Goal: Information Seeking & Learning: Find specific fact

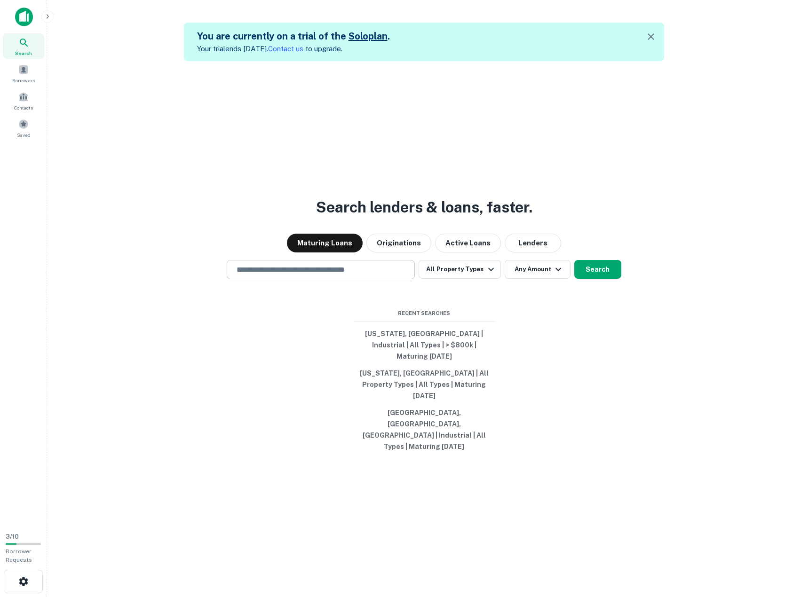
click at [253, 275] on input "text" at bounding box center [321, 269] width 180 height 11
paste input "**********"
type input "**********"
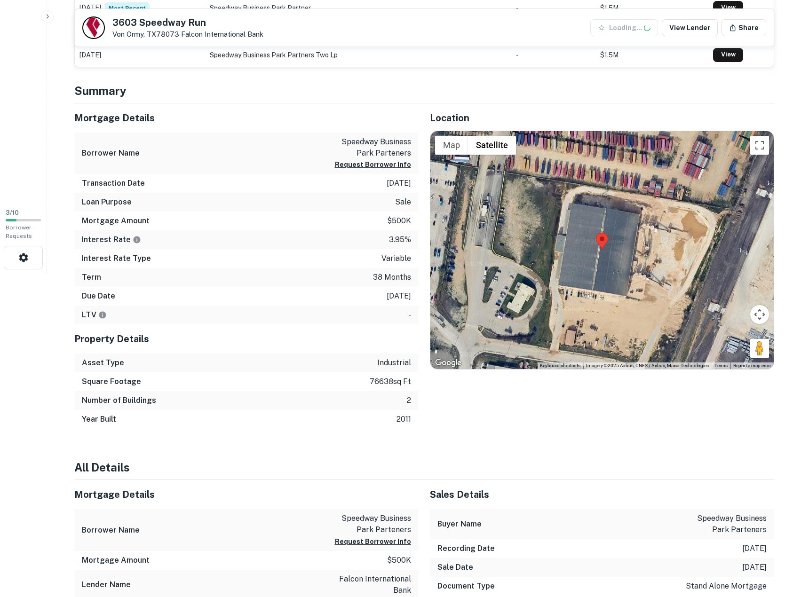
scroll to position [392, 0]
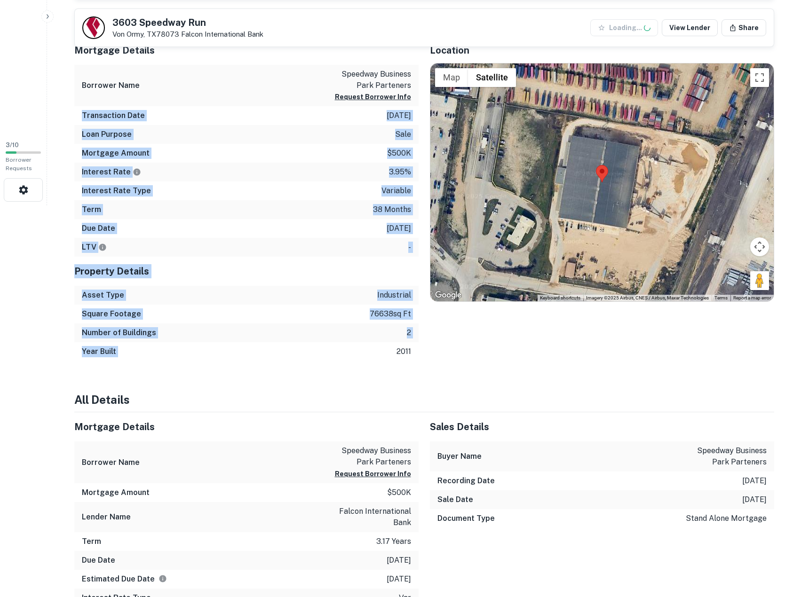
drag, startPoint x: 283, startPoint y: 101, endPoint x: 345, endPoint y: 347, distance: 253.2
click at [345, 347] on div "Mortgage Details Borrower Name speedway business park parteners Request Borrowe…" at bounding box center [246, 199] width 344 height 326
click at [345, 347] on div "Year Built 2011" at bounding box center [246, 351] width 344 height 19
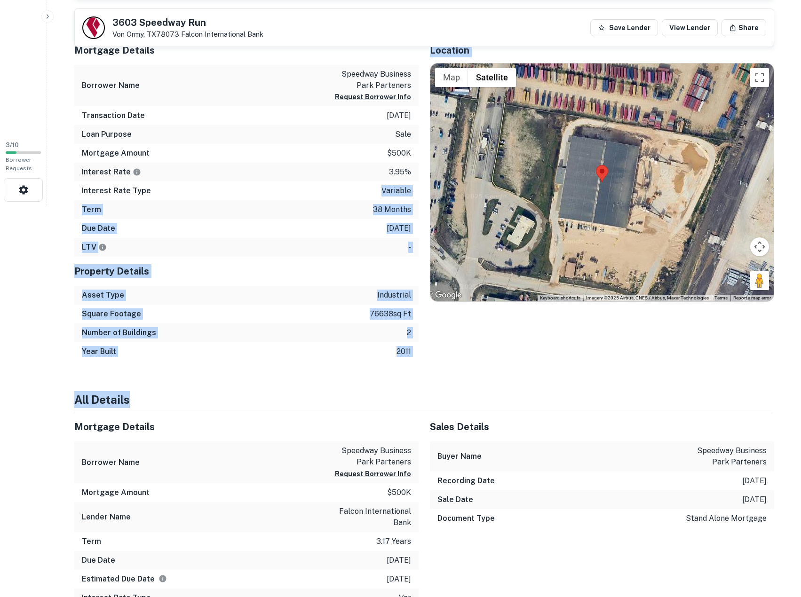
drag, startPoint x: 258, startPoint y: 256, endPoint x: 308, endPoint y: 398, distance: 151.1
click at [308, 398] on h4 "All Details" at bounding box center [424, 399] width 700 height 17
drag, startPoint x: 308, startPoint y: 196, endPoint x: 304, endPoint y: 166, distance: 30.8
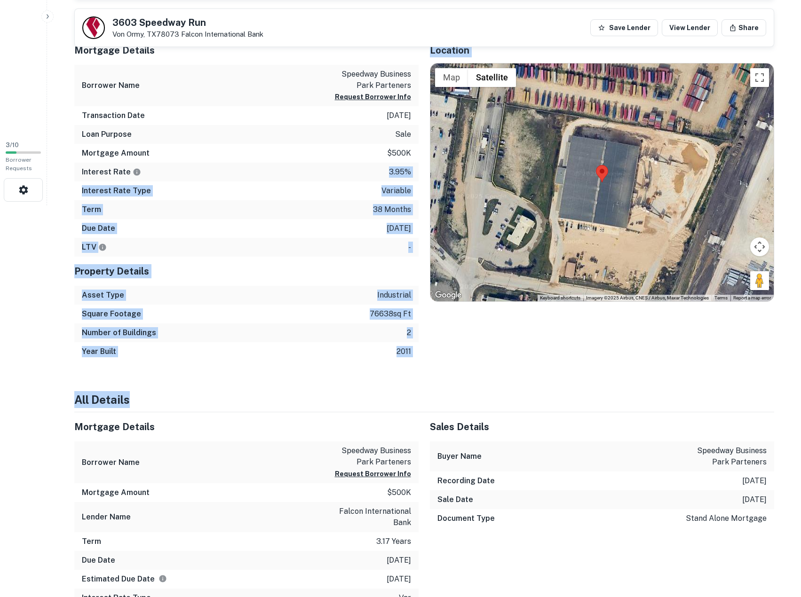
click at [304, 166] on div "Interest Rate 3.95%" at bounding box center [246, 172] width 344 height 19
drag, startPoint x: 302, startPoint y: 155, endPoint x: 299, endPoint y: 337, distance: 182.5
click at [299, 337] on div "Mortgage Details Borrower Name speedway business park parteners Request Borrowe…" at bounding box center [246, 199] width 344 height 326
click at [299, 337] on div "Number of Buildings 2" at bounding box center [246, 333] width 344 height 19
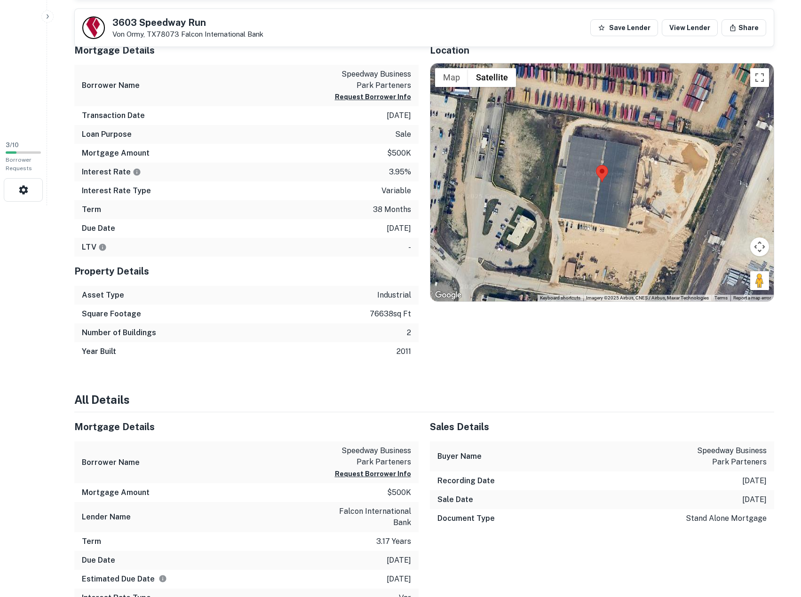
scroll to position [235, 0]
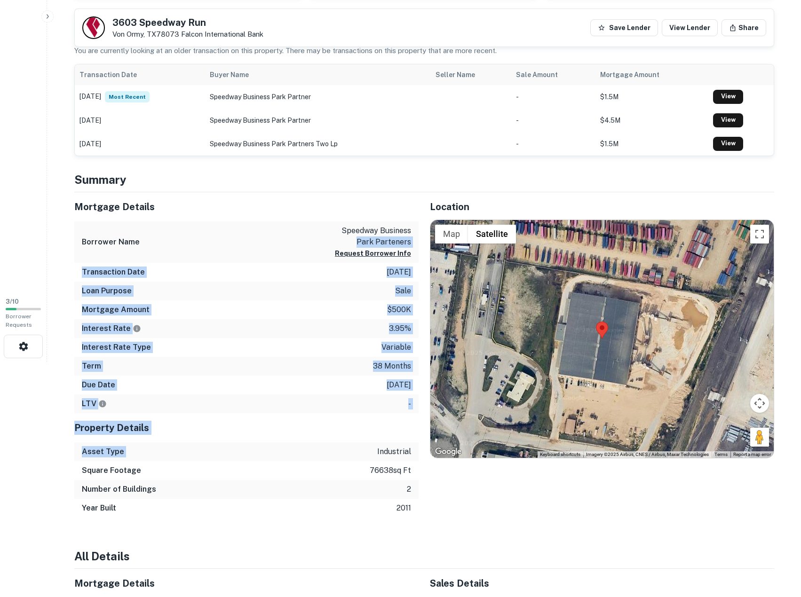
drag, startPoint x: 254, startPoint y: 248, endPoint x: 254, endPoint y: 455, distance: 206.9
click at [254, 455] on div "Mortgage Details Borrower Name speedway business park parteners Request Borrowe…" at bounding box center [246, 355] width 344 height 326
click at [254, 455] on div "Asset Type industrial" at bounding box center [246, 451] width 344 height 19
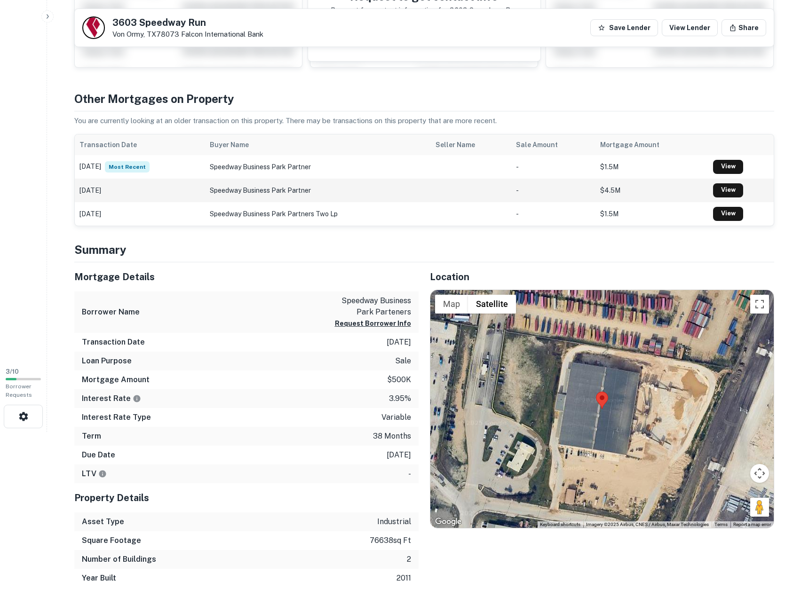
scroll to position [0, 0]
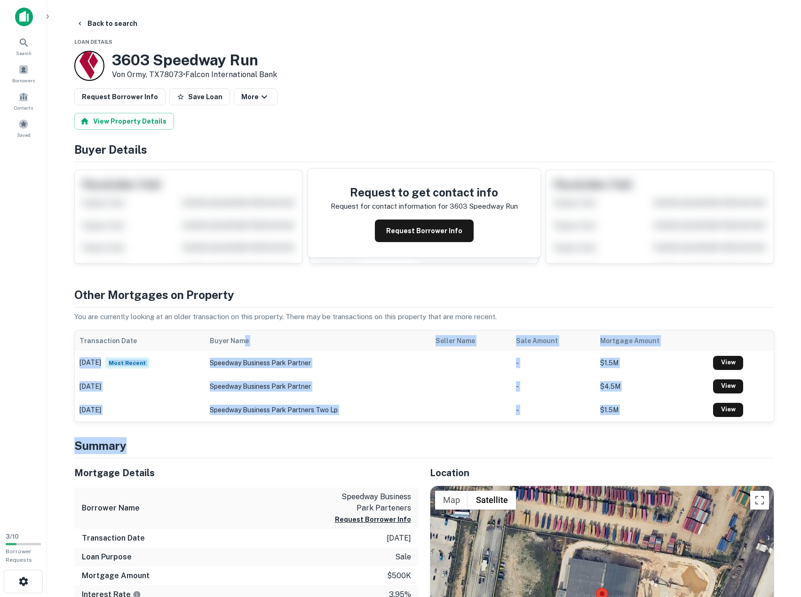
drag, startPoint x: 262, startPoint y: 369, endPoint x: 275, endPoint y: 444, distance: 76.3
click at [275, 444] on h4 "Summary" at bounding box center [424, 445] width 700 height 17
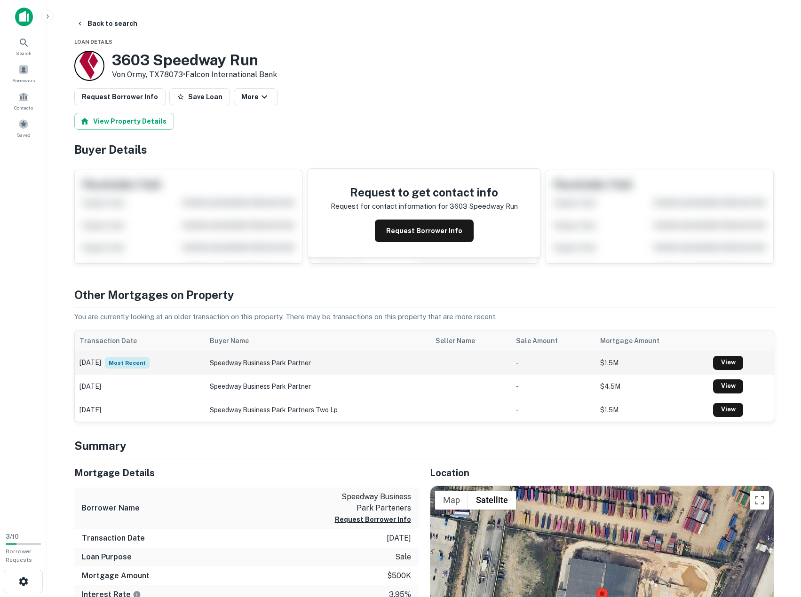
click at [201, 352] on td "[DATE] Most Recent" at bounding box center [140, 363] width 131 height 24
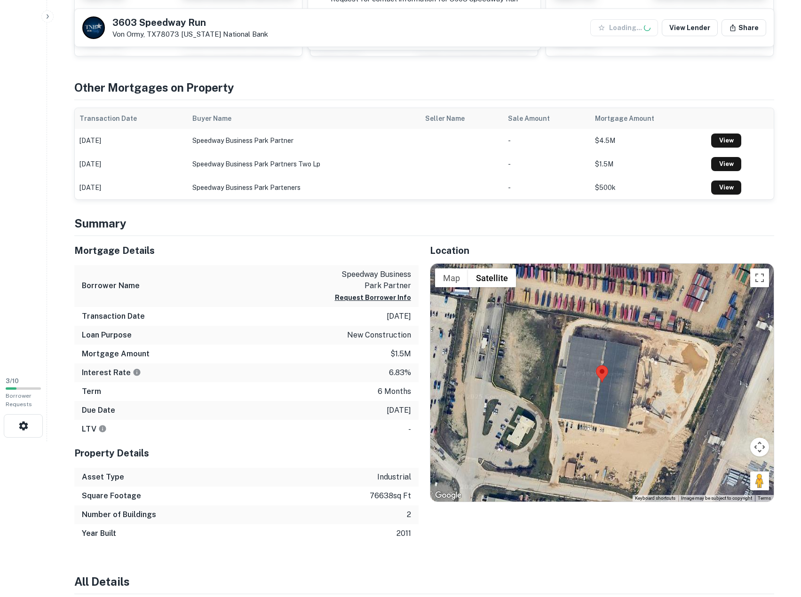
scroll to position [157, 0]
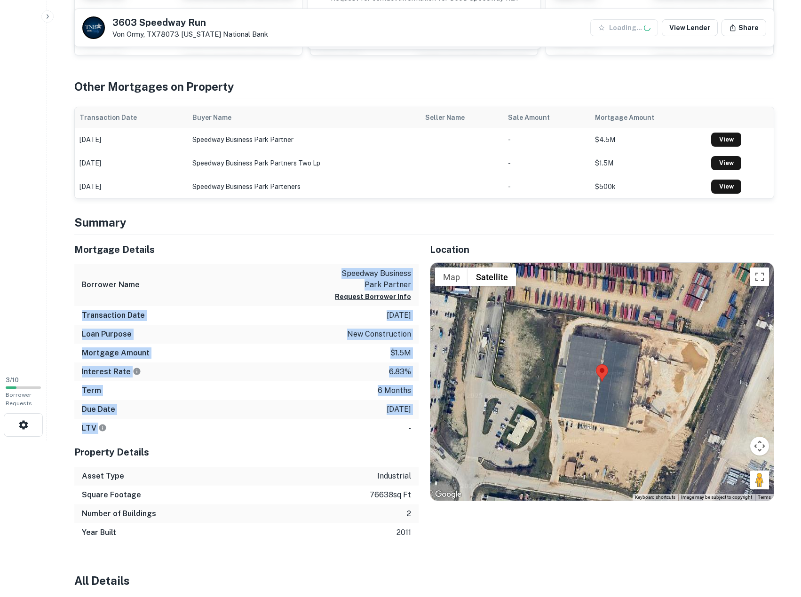
drag, startPoint x: 292, startPoint y: 338, endPoint x: 297, endPoint y: 429, distance: 90.9
click at [297, 429] on div "Mortgage Details Borrower Name speedway business park partner Request Borrower …" at bounding box center [246, 336] width 344 height 203
click at [297, 429] on div "LTV -" at bounding box center [246, 428] width 344 height 19
drag, startPoint x: 297, startPoint y: 441, endPoint x: 269, endPoint y: 259, distance: 184.6
click at [269, 259] on div "Mortgage Details Borrower Name speedway business park partner Request Borrower …" at bounding box center [246, 388] width 344 height 307
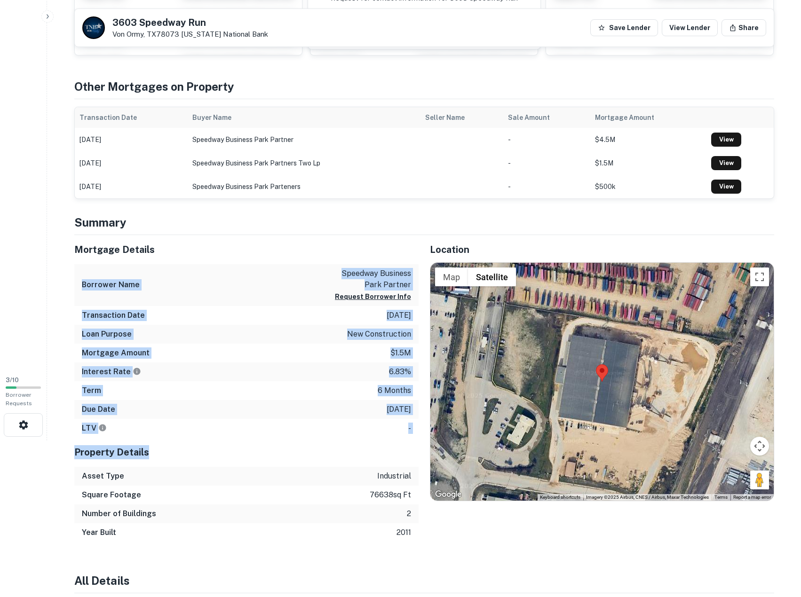
click at [269, 259] on div "Mortgage Details" at bounding box center [246, 249] width 344 height 29
drag, startPoint x: 269, startPoint y: 259, endPoint x: 256, endPoint y: 401, distance: 143.0
click at [256, 401] on div "Mortgage Details Borrower Name speedway business park partner Request Borrower …" at bounding box center [246, 336] width 344 height 203
click at [256, 401] on div "Due Date [DATE]" at bounding box center [246, 409] width 344 height 19
drag, startPoint x: 256, startPoint y: 401, endPoint x: 261, endPoint y: 245, distance: 155.7
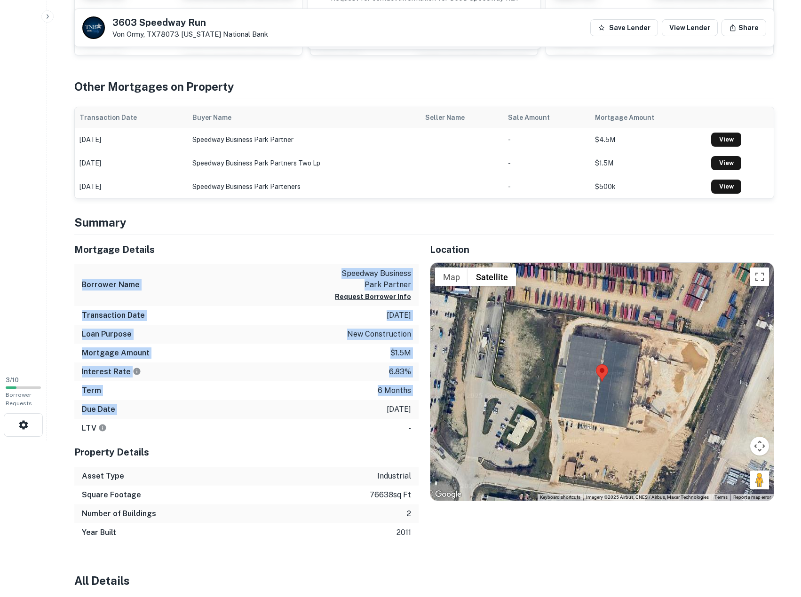
click at [261, 247] on div "Mortgage Details Borrower Name speedway business park partner Request Borrower …" at bounding box center [246, 336] width 344 height 203
click at [261, 245] on h5 "Mortgage Details" at bounding box center [246, 250] width 344 height 14
drag, startPoint x: 256, startPoint y: 261, endPoint x: 250, endPoint y: 434, distance: 173.2
click at [250, 434] on div "Mortgage Details Borrower Name speedway business park partner Request Borrower …" at bounding box center [246, 336] width 344 height 203
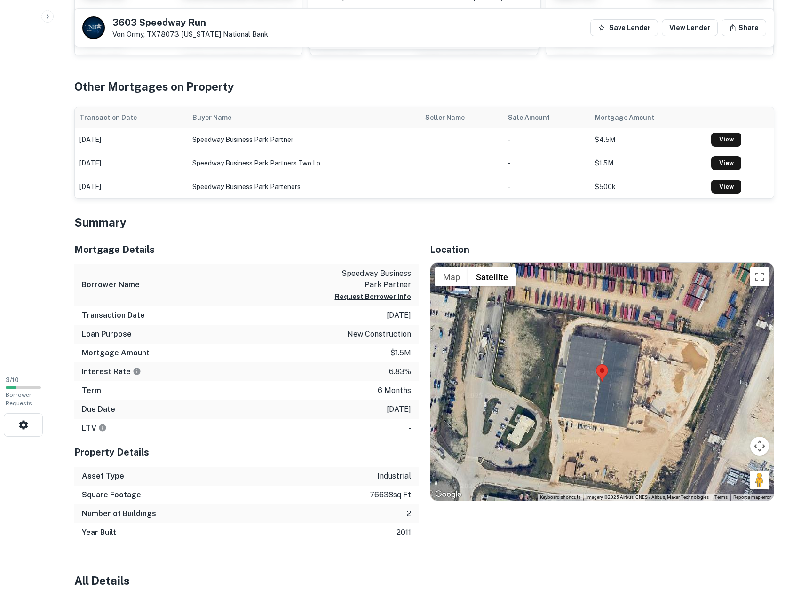
click at [250, 434] on div "LTV -" at bounding box center [246, 428] width 344 height 19
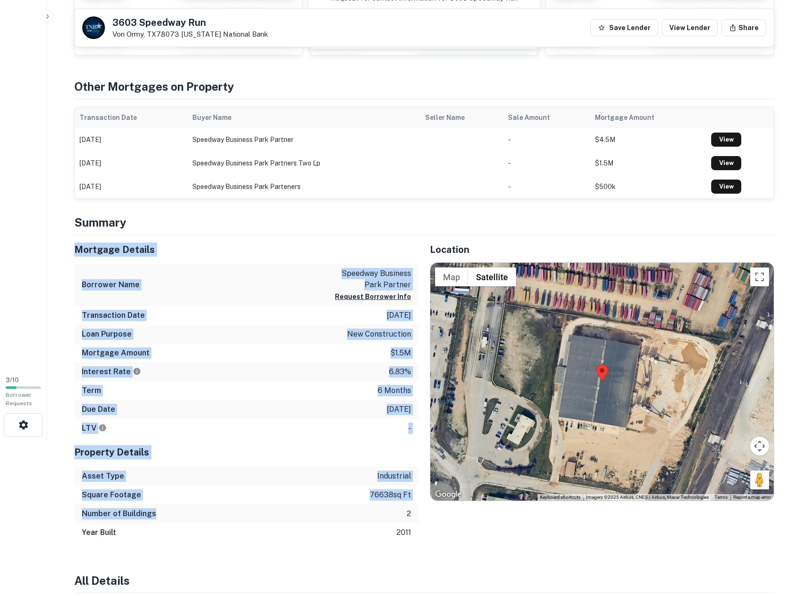
drag, startPoint x: 262, startPoint y: 226, endPoint x: 256, endPoint y: 518, distance: 292.1
click at [256, 518] on div "Number of Buildings 2" at bounding box center [246, 514] width 344 height 19
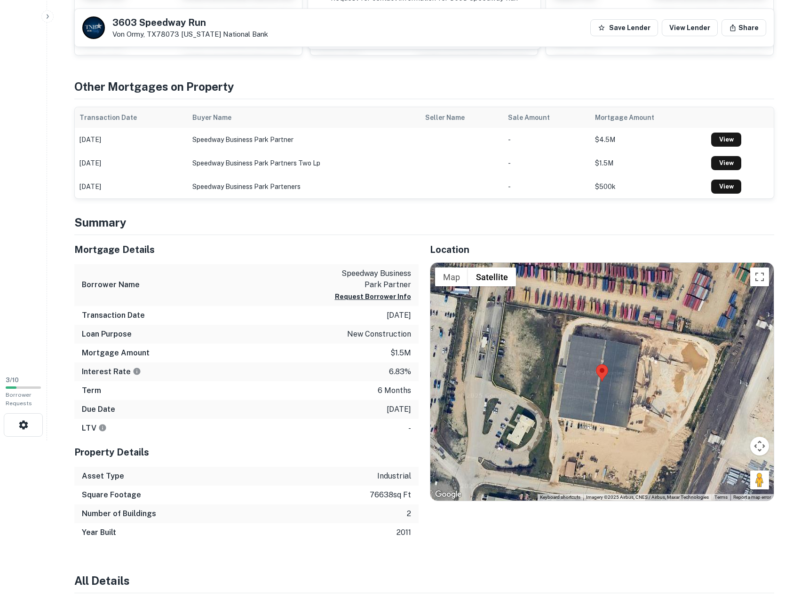
click at [256, 518] on div "Number of Buildings 2" at bounding box center [246, 514] width 344 height 19
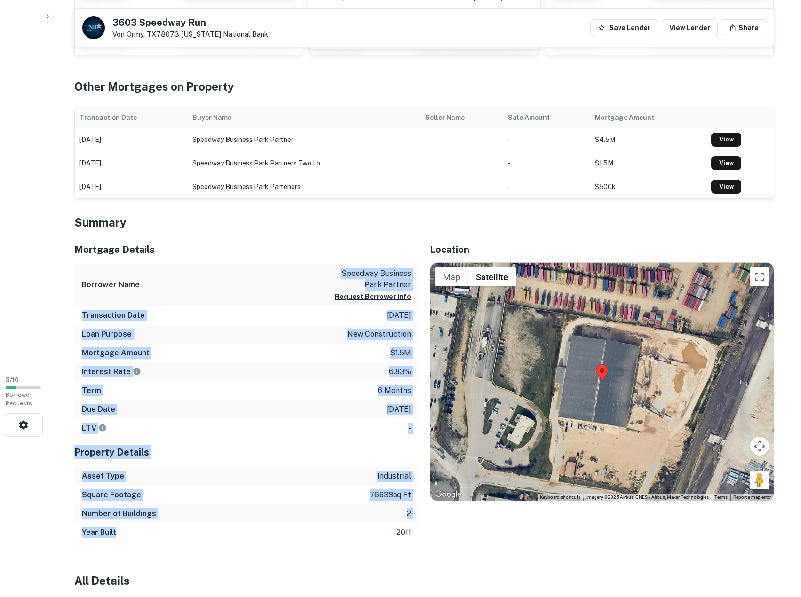
drag, startPoint x: 253, startPoint y: 530, endPoint x: 261, endPoint y: 279, distance: 251.7
click at [261, 279] on div "Mortgage Details Borrower Name speedway business park partner Request Borrower …" at bounding box center [246, 388] width 344 height 307
click at [261, 279] on div "Borrower Name speedway business park partner Request Borrower Info" at bounding box center [246, 285] width 344 height 42
drag, startPoint x: 254, startPoint y: 390, endPoint x: 254, endPoint y: 482, distance: 92.2
click at [254, 482] on div "Mortgage Details Borrower Name speedway business park partner Request Borrower …" at bounding box center [246, 388] width 344 height 307
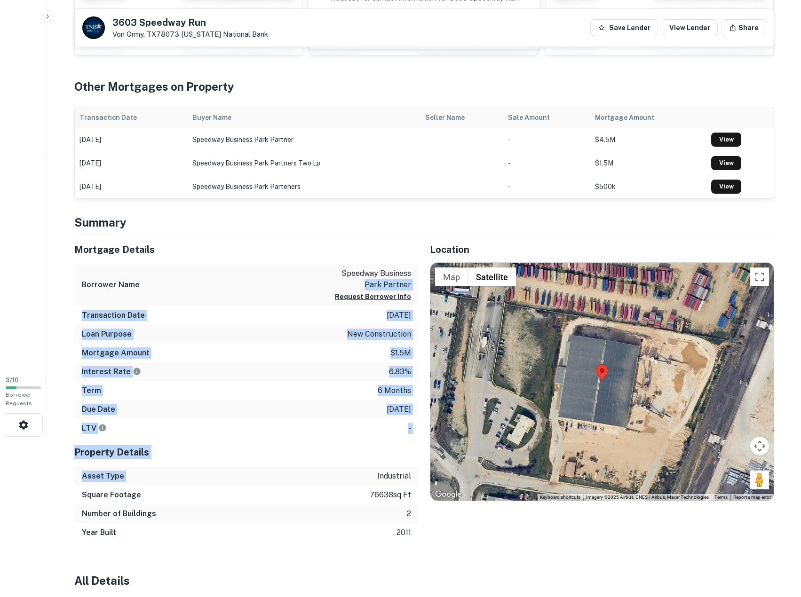
click at [254, 482] on div "Asset Type industrial" at bounding box center [246, 476] width 344 height 19
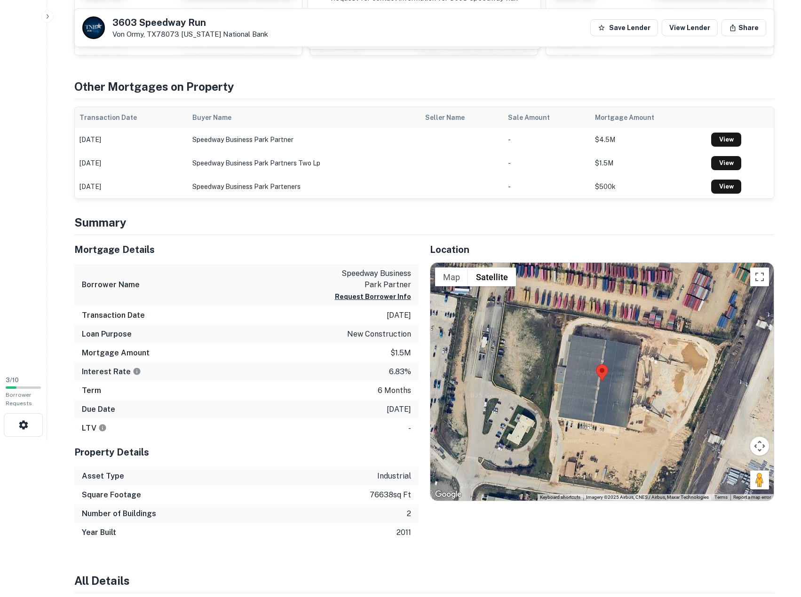
drag, startPoint x: 262, startPoint y: 477, endPoint x: 254, endPoint y: 476, distance: 7.6
drag, startPoint x: 254, startPoint y: 476, endPoint x: 197, endPoint y: 476, distance: 57.4
click at [197, 476] on div "Asset Type industrial" at bounding box center [246, 476] width 344 height 19
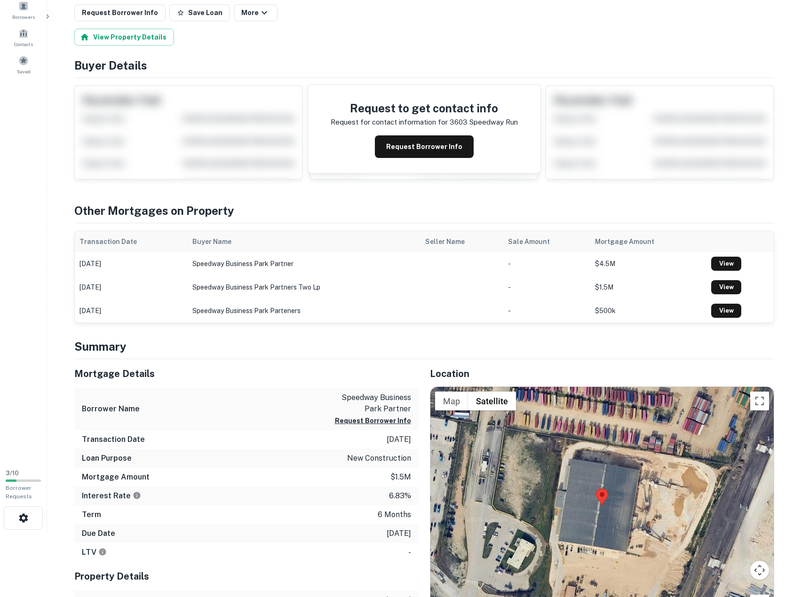
scroll to position [0, 0]
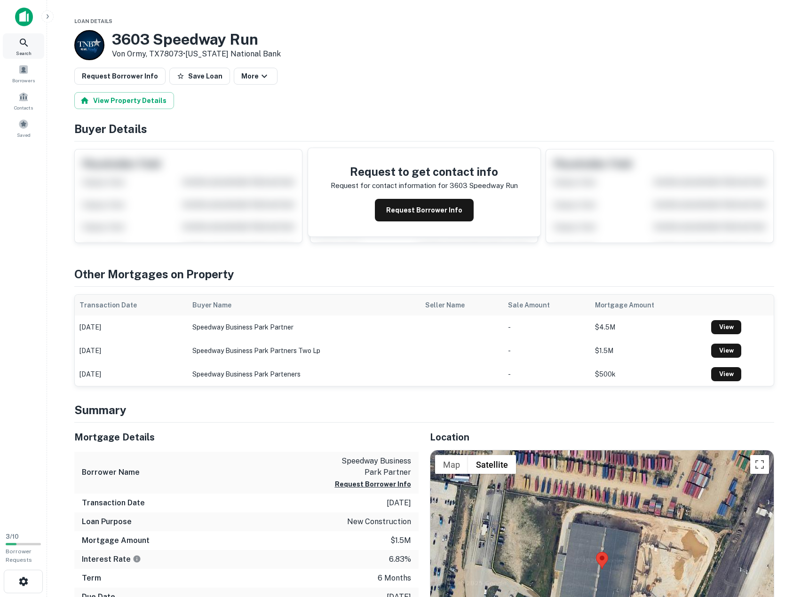
click at [26, 47] on icon at bounding box center [23, 42] width 11 height 11
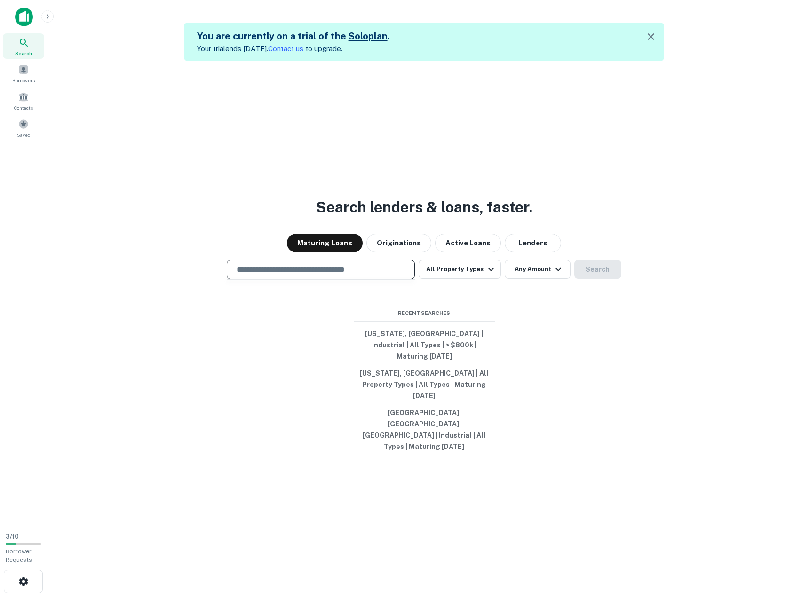
type input "**********"
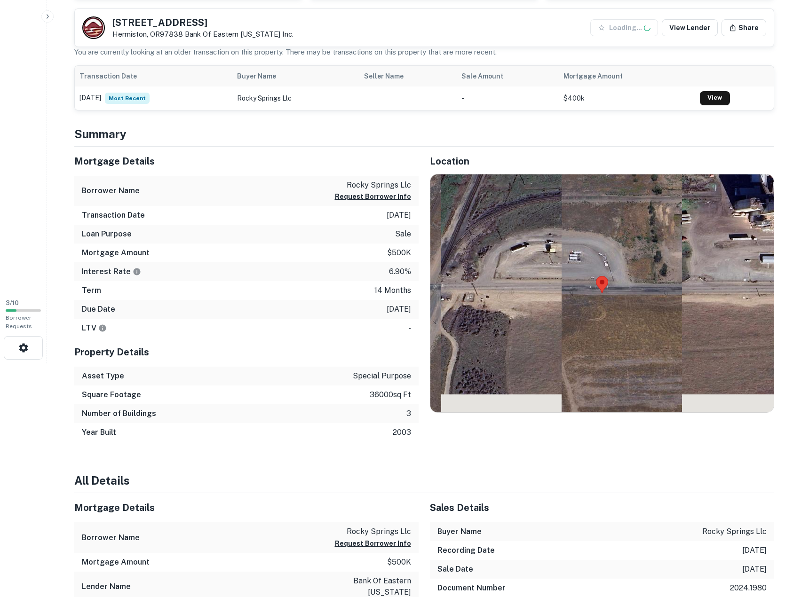
scroll to position [235, 0]
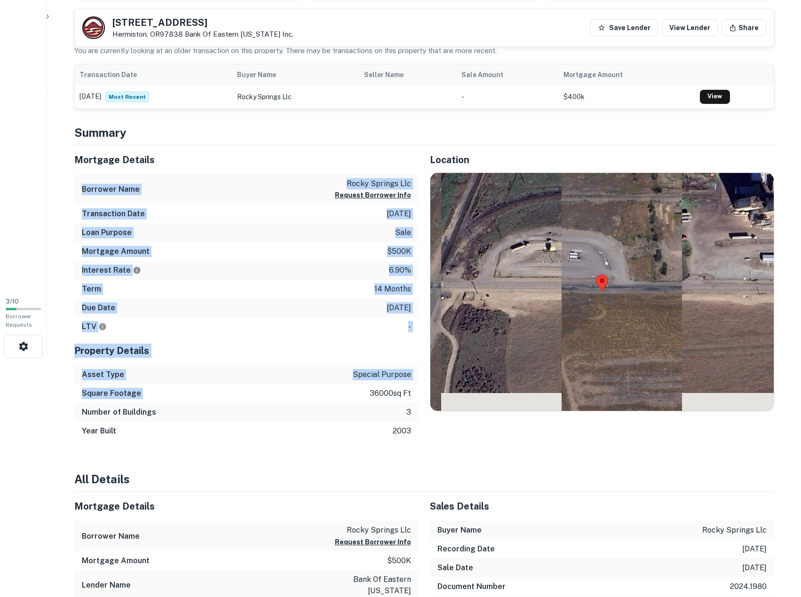
drag, startPoint x: 284, startPoint y: 221, endPoint x: 302, endPoint y: 403, distance: 182.9
click at [302, 403] on div "Mortgage Details Borrower Name rocky springs llc Request Borrower Info Transact…" at bounding box center [246, 293] width 344 height 296
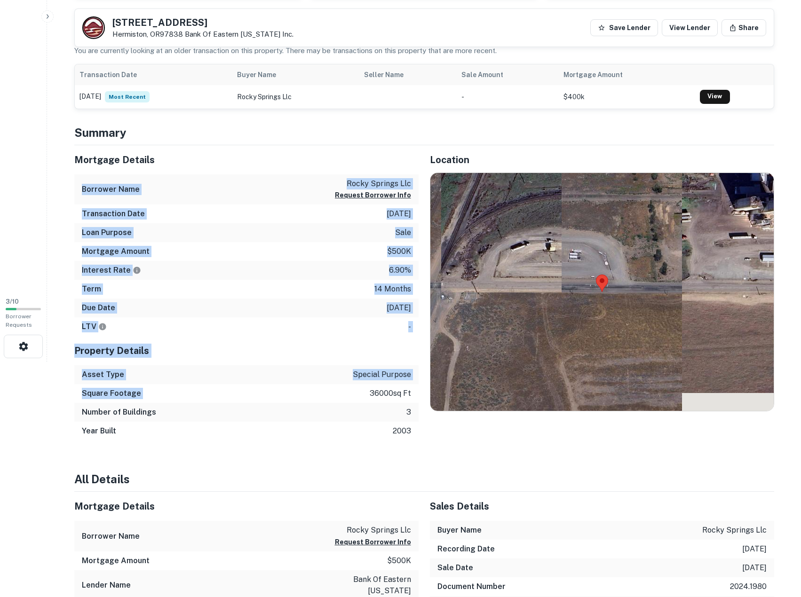
click at [302, 403] on div "Square Footage 36000 sq ft" at bounding box center [246, 393] width 344 height 19
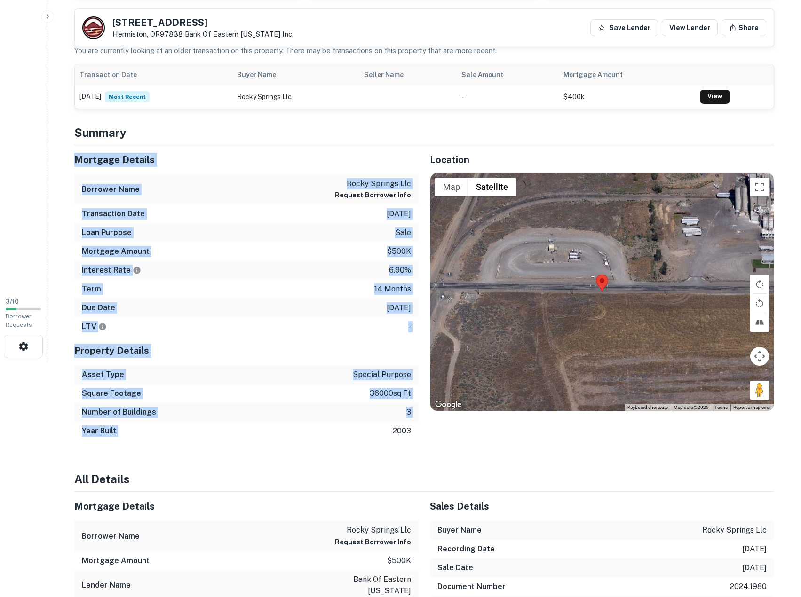
drag, startPoint x: 330, startPoint y: 427, endPoint x: 258, endPoint y: 116, distance: 319.5
click at [258, 116] on div "Back to search 333 E Feedville Rd Hermiston, OR97838 Bank Of Eastern Oregon Inc…" at bounding box center [424, 580] width 722 height 1600
click at [247, 134] on h4 "Summary" at bounding box center [424, 132] width 700 height 17
drag, startPoint x: 271, startPoint y: 420, endPoint x: 272, endPoint y: 428, distance: 7.6
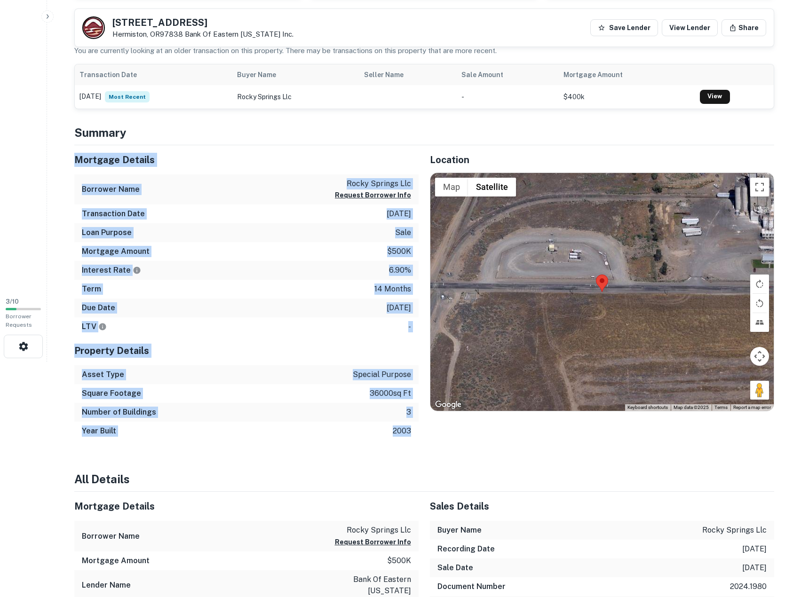
click at [272, 427] on div "Year Built 2003" at bounding box center [246, 431] width 344 height 19
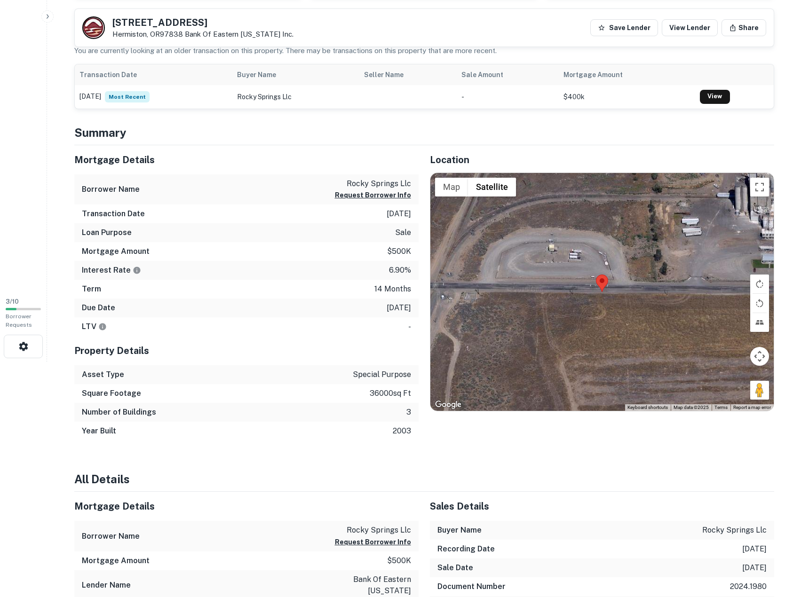
drag, startPoint x: 272, startPoint y: 427, endPoint x: 229, endPoint y: 428, distance: 43.3
click at [229, 428] on div "Year Built 2003" at bounding box center [246, 431] width 344 height 19
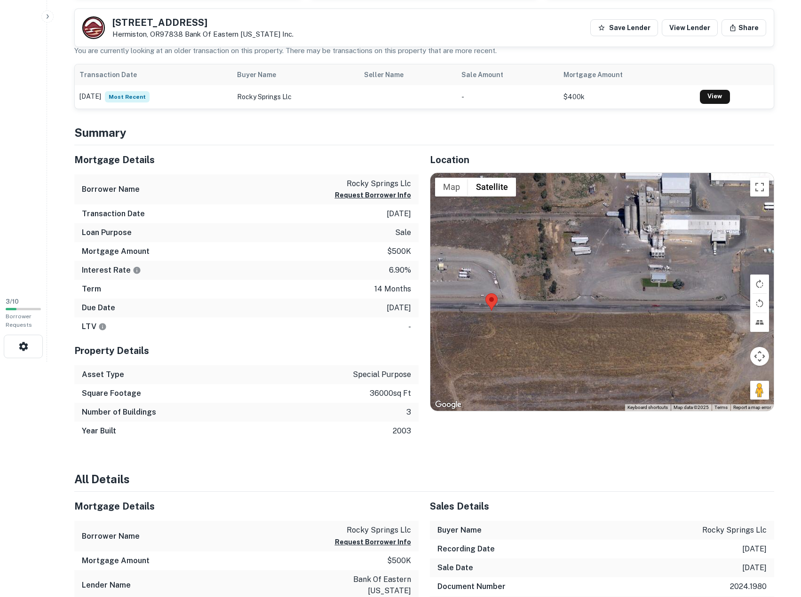
drag, startPoint x: 625, startPoint y: 270, endPoint x: 508, endPoint y: 281, distance: 117.6
click at [508, 281] on div at bounding box center [601, 292] width 343 height 238
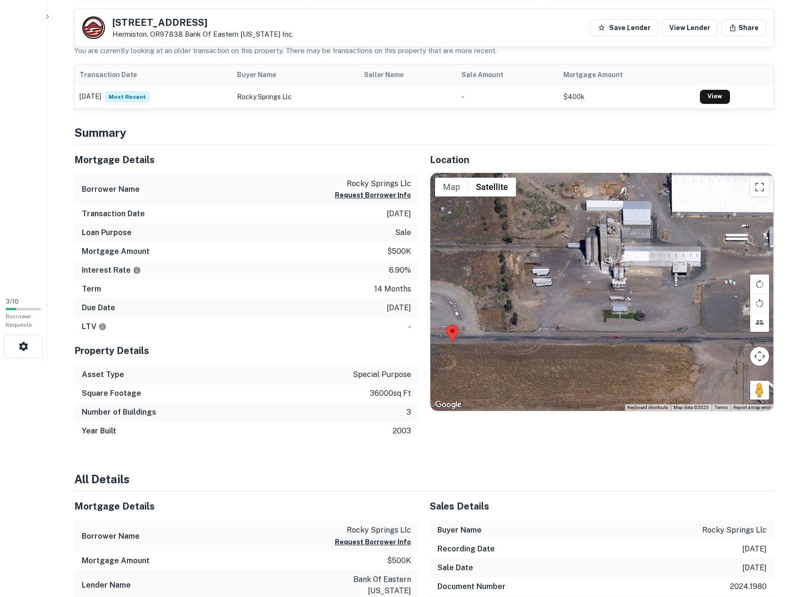
click at [610, 288] on div at bounding box center [601, 292] width 343 height 238
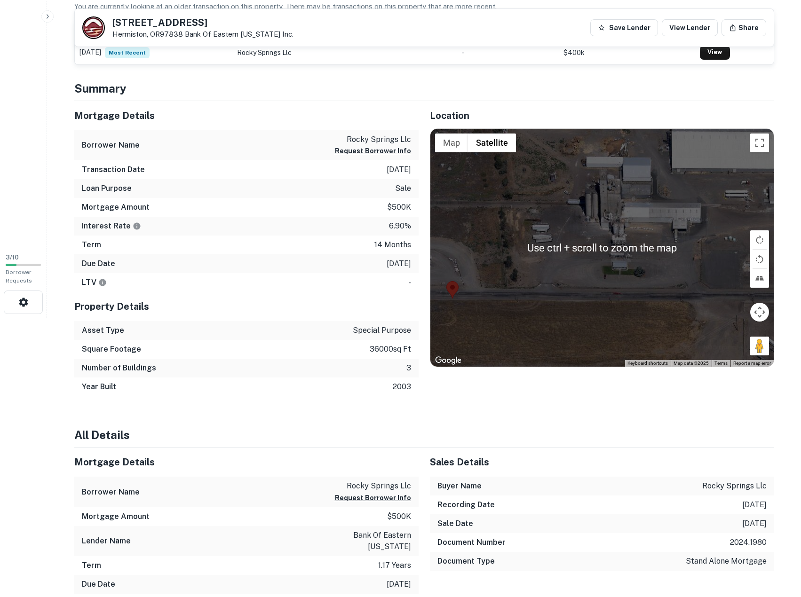
scroll to position [314, 0]
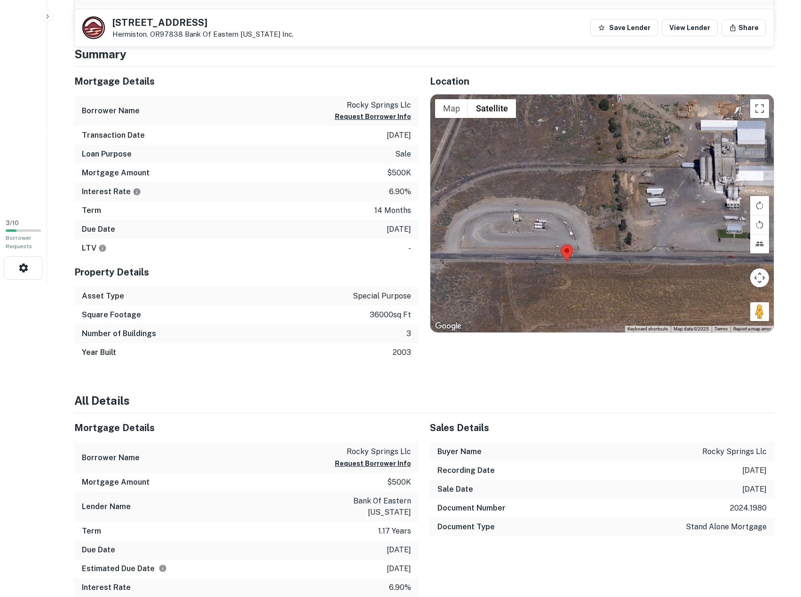
drag, startPoint x: 578, startPoint y: 233, endPoint x: 693, endPoint y: 230, distance: 114.3
click at [693, 230] on div at bounding box center [601, 214] width 343 height 238
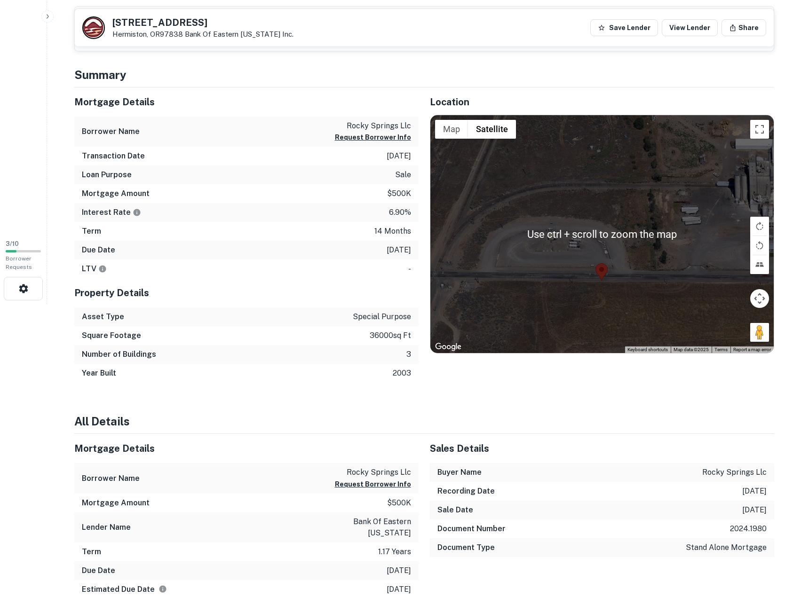
scroll to position [157, 0]
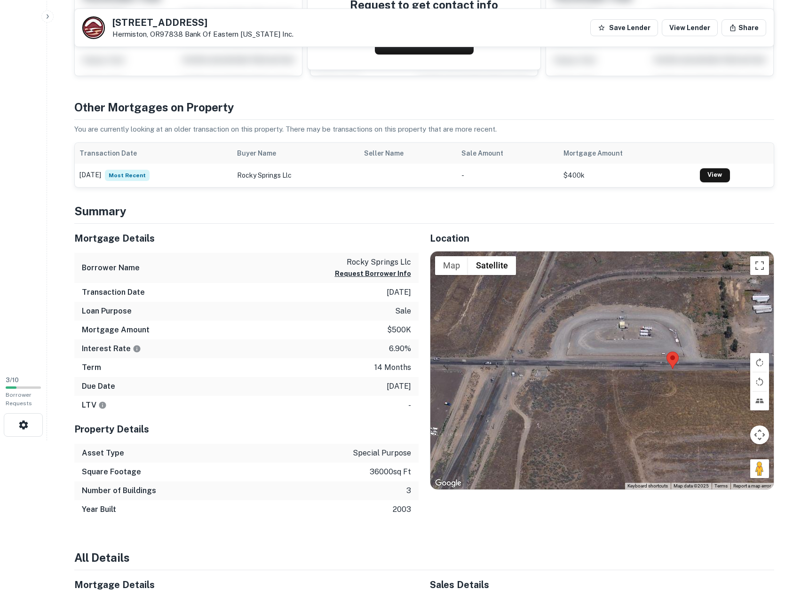
drag, startPoint x: 630, startPoint y: 366, endPoint x: 704, endPoint y: 314, distance: 90.4
click at [704, 314] on div at bounding box center [601, 371] width 343 height 238
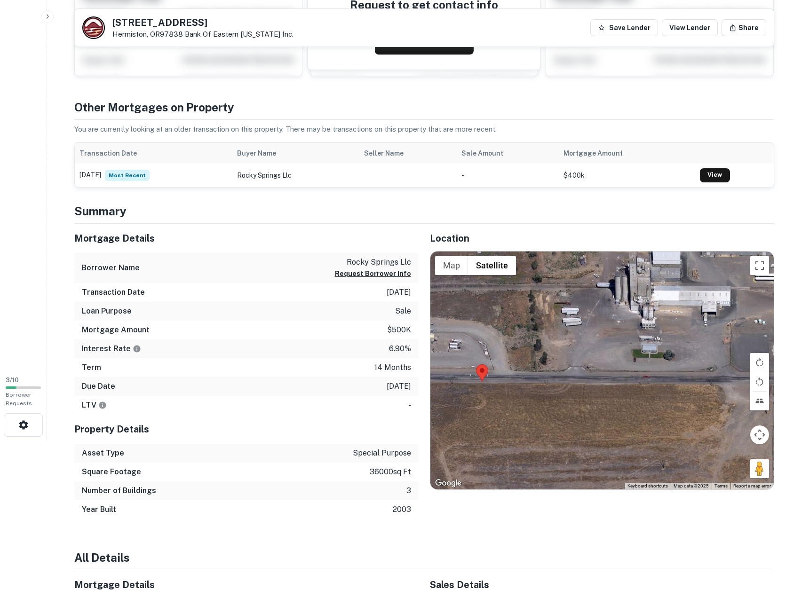
drag, startPoint x: 639, startPoint y: 317, endPoint x: 418, endPoint y: 326, distance: 221.2
click at [362, 350] on div "Mortgage Details Borrower Name rocky springs llc Request Borrower Info Transact…" at bounding box center [418, 372] width 711 height 296
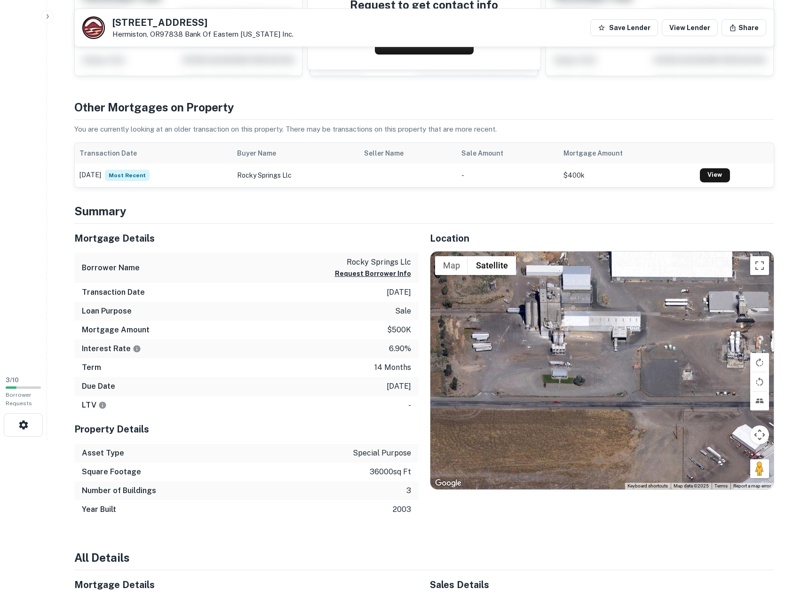
click at [536, 354] on div at bounding box center [601, 371] width 343 height 238
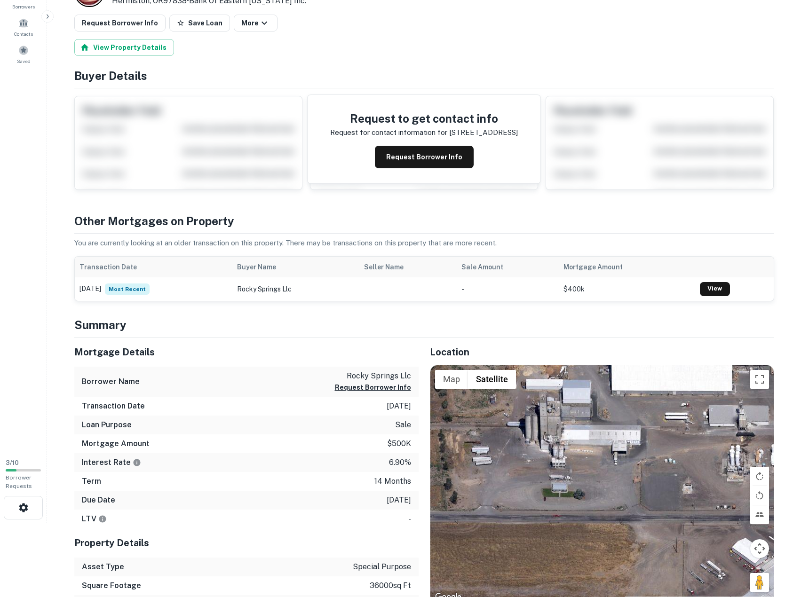
scroll to position [0, 0]
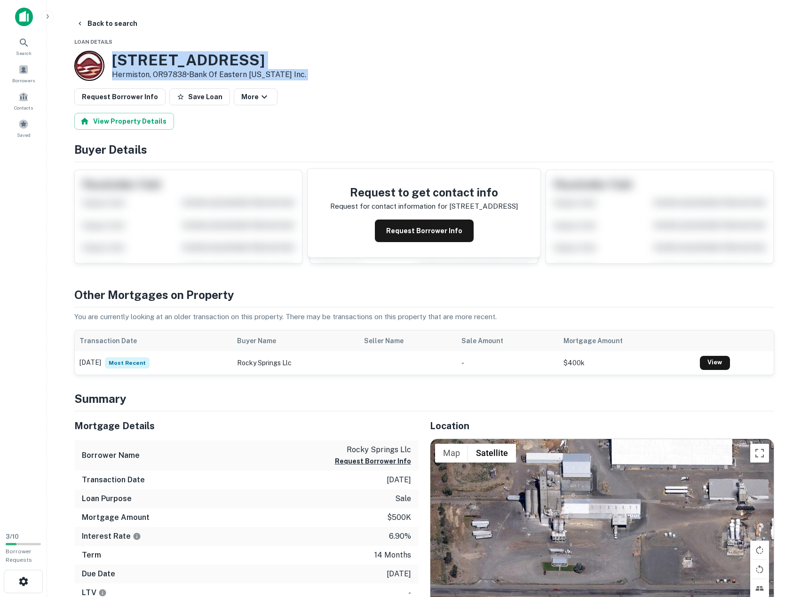
drag, startPoint x: 165, startPoint y: 43, endPoint x: 340, endPoint y: 108, distance: 186.9
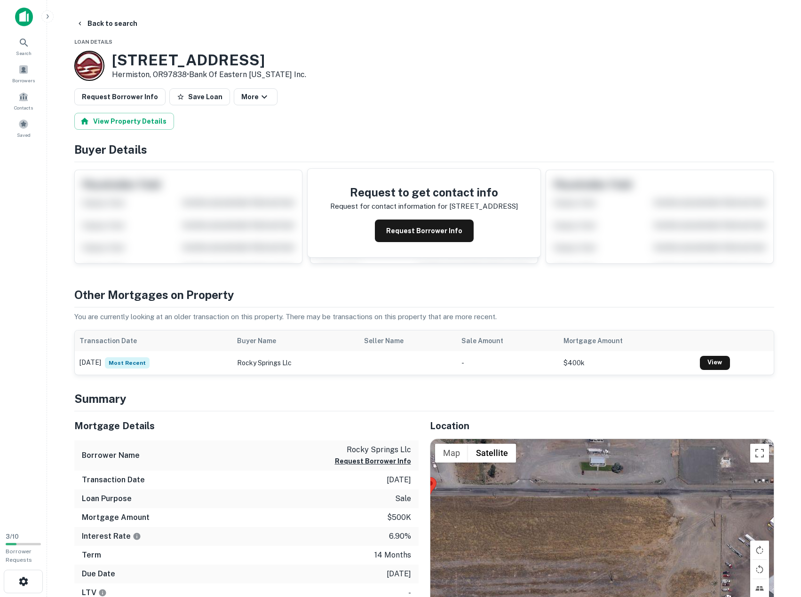
drag, startPoint x: 529, startPoint y: 526, endPoint x: 525, endPoint y: 415, distance: 111.0
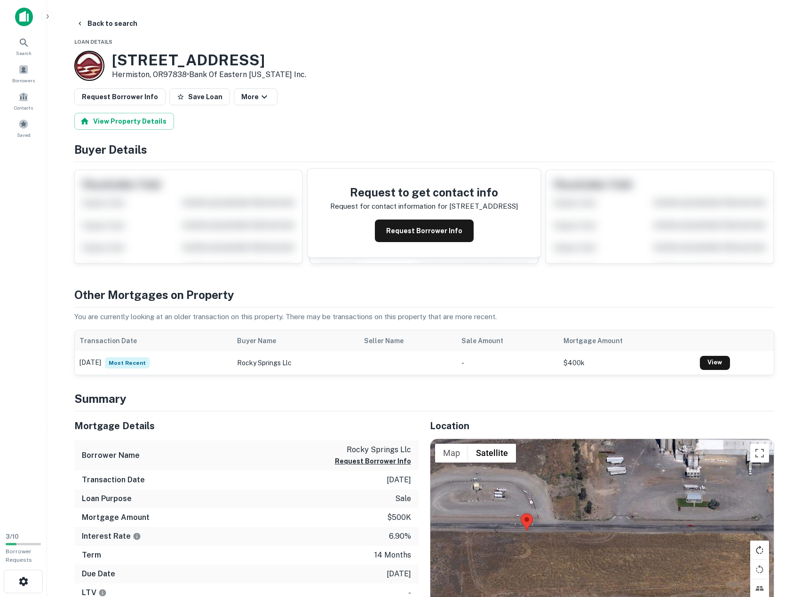
drag, startPoint x: 599, startPoint y: 481, endPoint x: 753, endPoint y: 543, distance: 166.1
click at [753, 543] on div "Use ctrl + scroll to zoom the map Map Terrain Satellite Labels Keyboard shortcu…" at bounding box center [601, 558] width 343 height 238
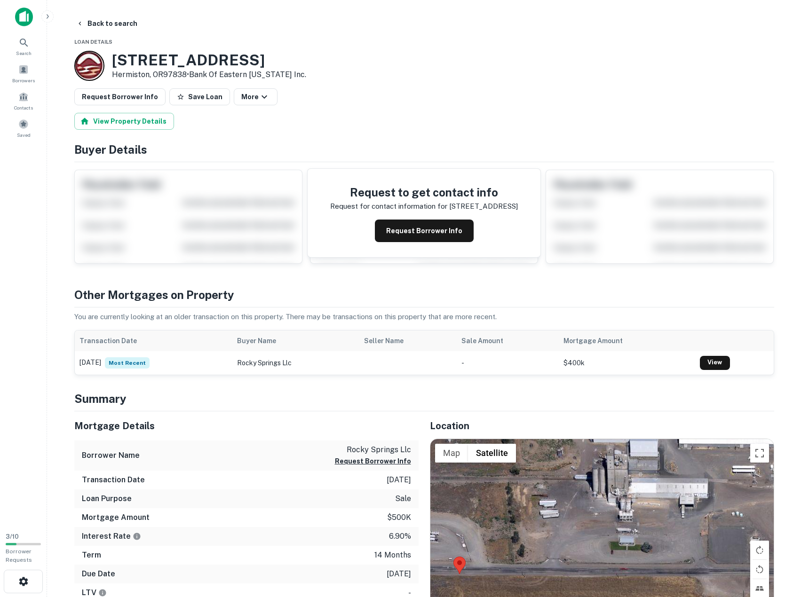
drag, startPoint x: 651, startPoint y: 537, endPoint x: 544, endPoint y: 556, distance: 108.9
click at [537, 560] on div at bounding box center [601, 558] width 343 height 238
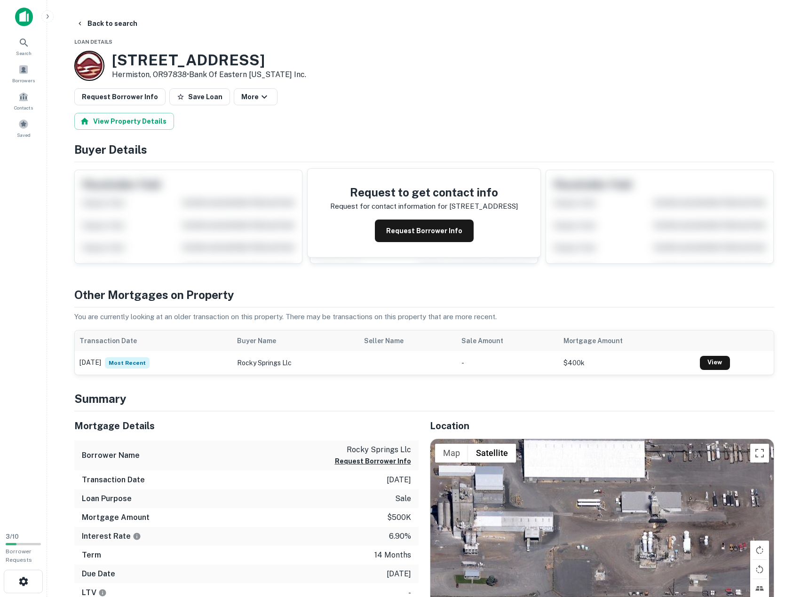
drag, startPoint x: 642, startPoint y: 525, endPoint x: 488, endPoint y: 559, distance: 157.9
click at [488, 559] on div at bounding box center [601, 558] width 343 height 238
